Goal: Task Accomplishment & Management: Manage account settings

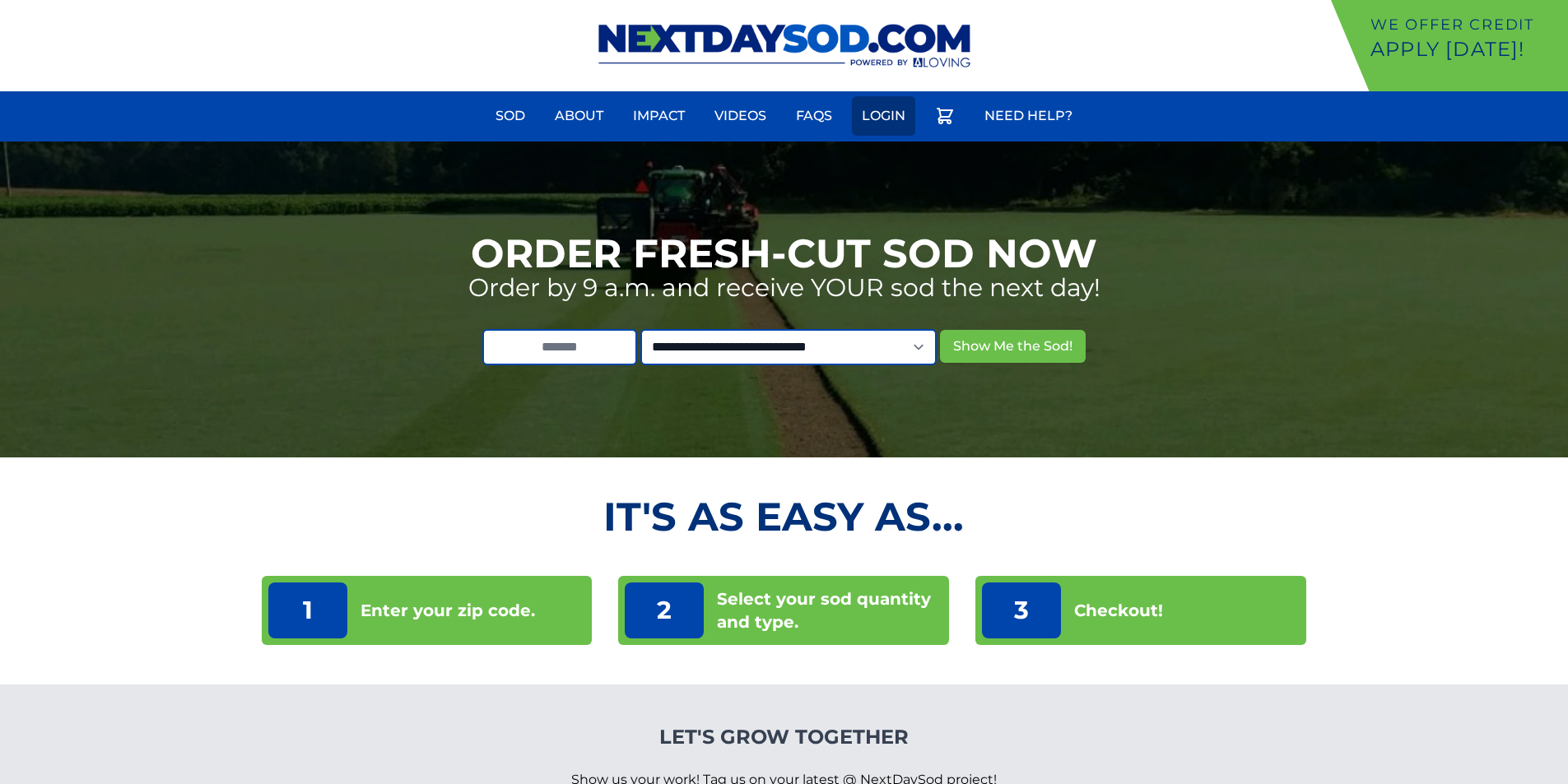
click at [890, 118] on link "Login" at bounding box center [883, 115] width 64 height 40
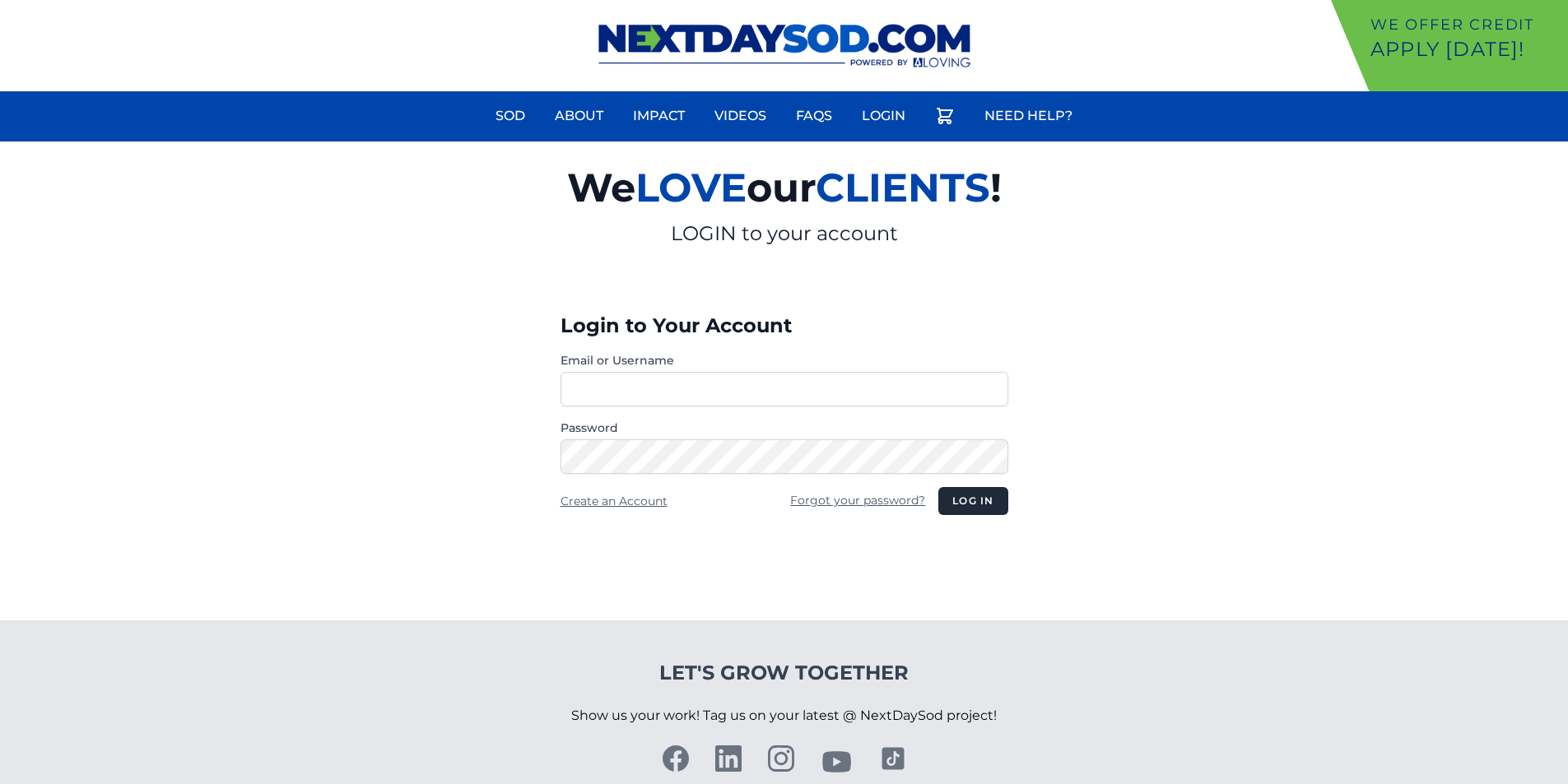
type input "**********"
click at [1010, 517] on div "**********" at bounding box center [784, 440] width 474 height 361
click at [987, 499] on button "Log in" at bounding box center [973, 501] width 69 height 28
